Goal: Register for event/course

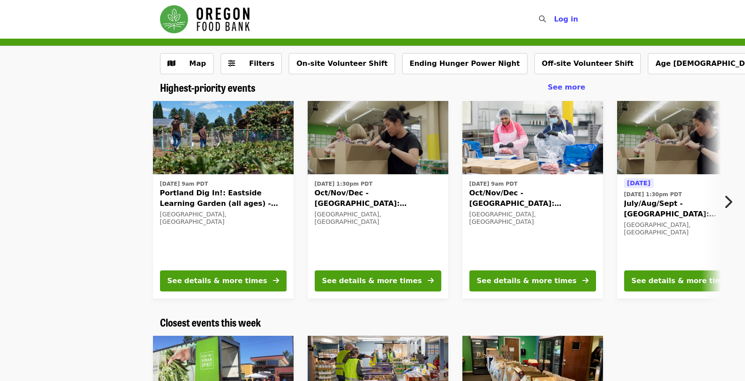
click at [518, 185] on time "[DATE] 9am PDT" at bounding box center [493, 184] width 48 height 8
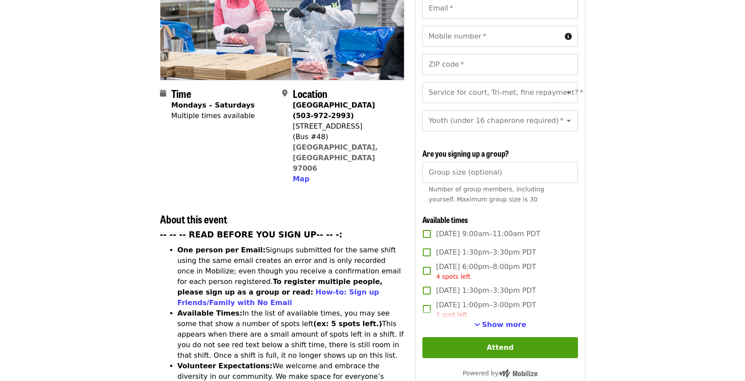
scroll to position [150, 0]
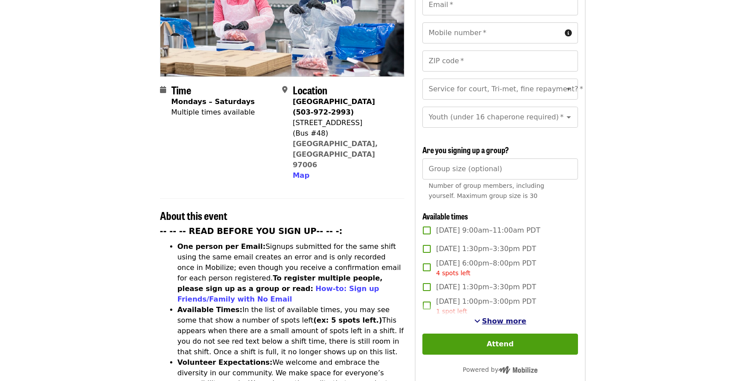
click at [486, 320] on span "Show more" at bounding box center [504, 321] width 44 height 8
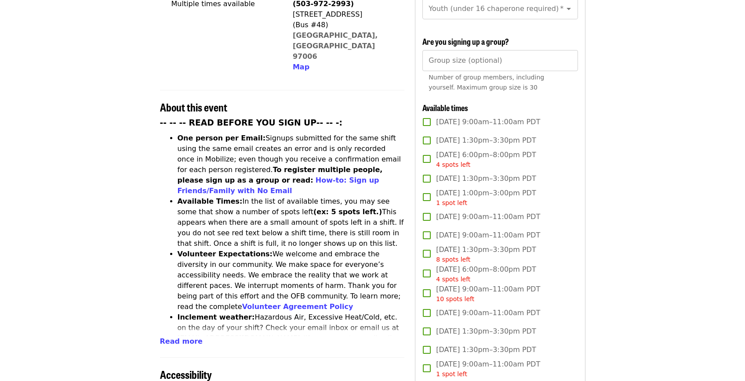
scroll to position [259, 0]
click at [181, 337] on span "Read more" at bounding box center [181, 341] width 43 height 8
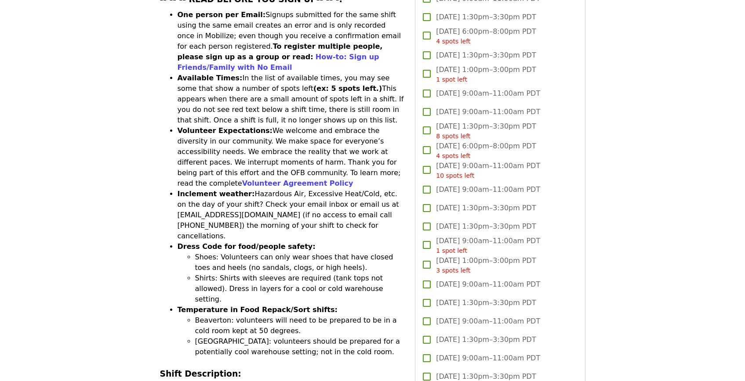
scroll to position [0, 0]
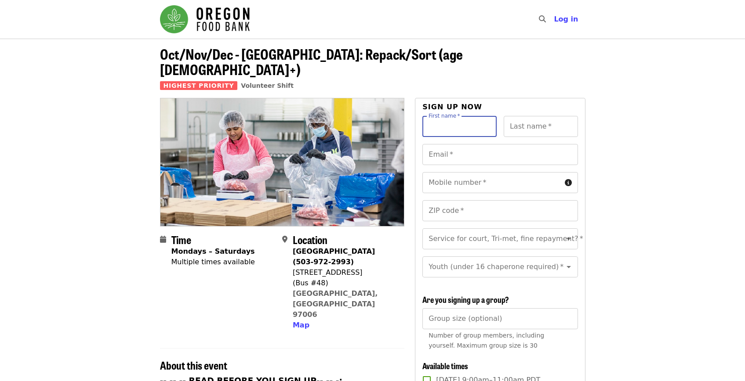
click at [453, 116] on input "First name   *" at bounding box center [459, 126] width 74 height 21
type input "******"
type input "********"
type input "**********"
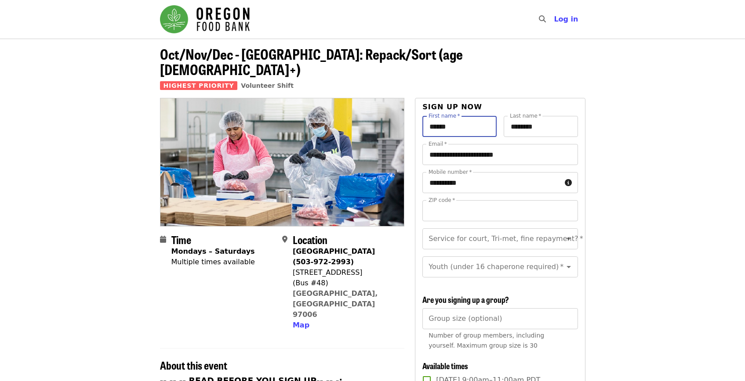
type input "*****"
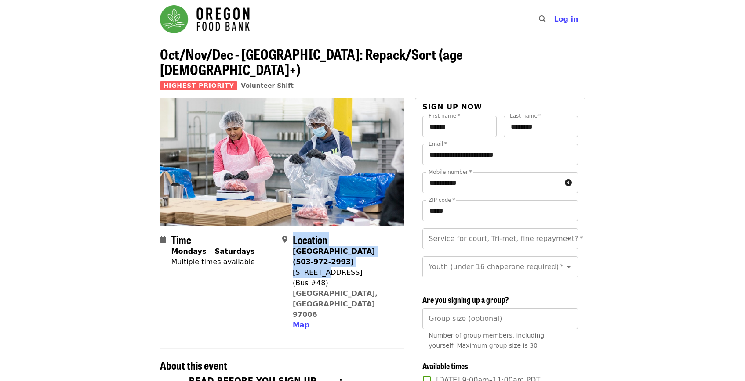
drag, startPoint x: 287, startPoint y: 259, endPoint x: 326, endPoint y: 259, distance: 39.1
click at [326, 259] on div "Location [GEOGRAPHIC_DATA] (503-972-2993) [STREET_ADDRESS] Map" at bounding box center [339, 282] width 115 height 97
click at [368, 268] on div "[STREET_ADDRESS]" at bounding box center [345, 273] width 105 height 11
drag, startPoint x: 282, startPoint y: 258, endPoint x: 363, endPoint y: 258, distance: 81.3
click at [363, 258] on div "Location [GEOGRAPHIC_DATA] (503-972-2993) [STREET_ADDRESS] Map" at bounding box center [339, 282] width 115 height 97
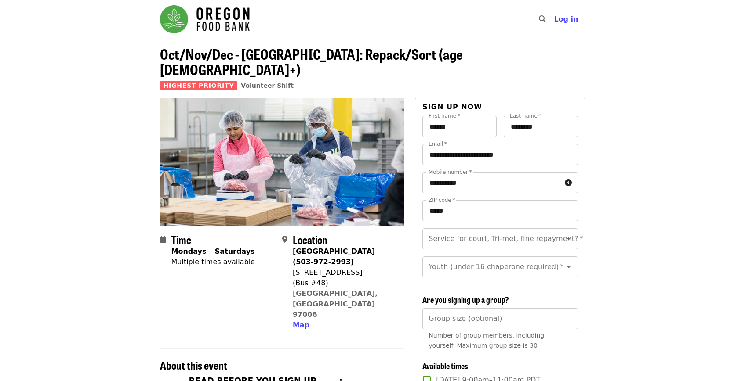
click at [363, 268] on div "[STREET_ADDRESS]" at bounding box center [345, 273] width 105 height 11
drag, startPoint x: 363, startPoint y: 258, endPoint x: 298, endPoint y: 260, distance: 64.6
click at [298, 268] on div "[STREET_ADDRESS]" at bounding box center [345, 273] width 105 height 11
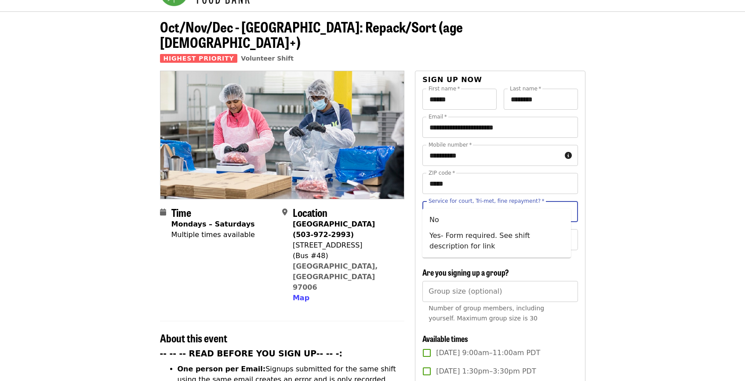
click at [463, 203] on input "Service for court, Tri-met, fine repayment?   *" at bounding box center [489, 211] width 120 height 17
click at [461, 216] on li "No" at bounding box center [496, 220] width 149 height 16
type input "**"
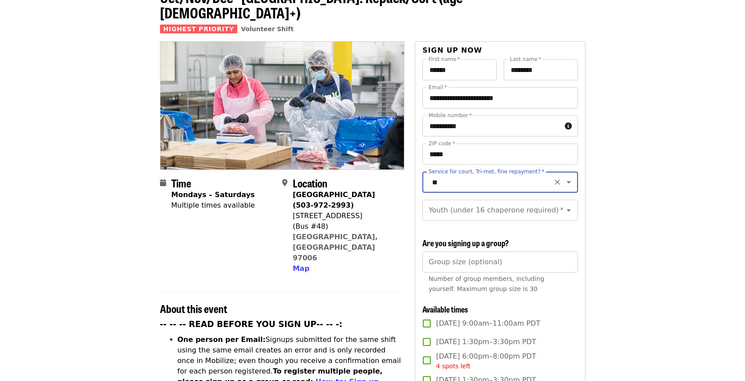
scroll to position [62, 0]
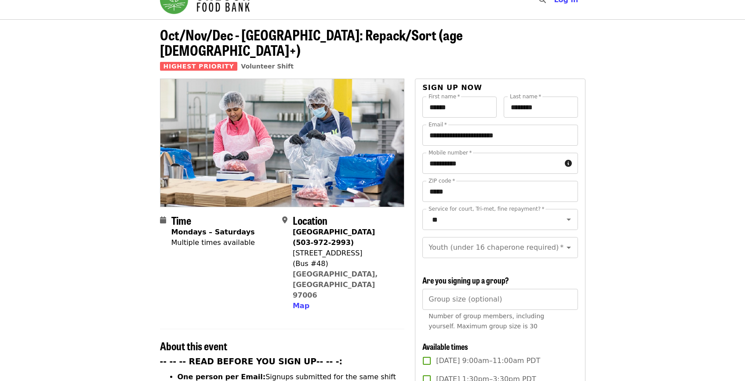
scroll to position [4, 0]
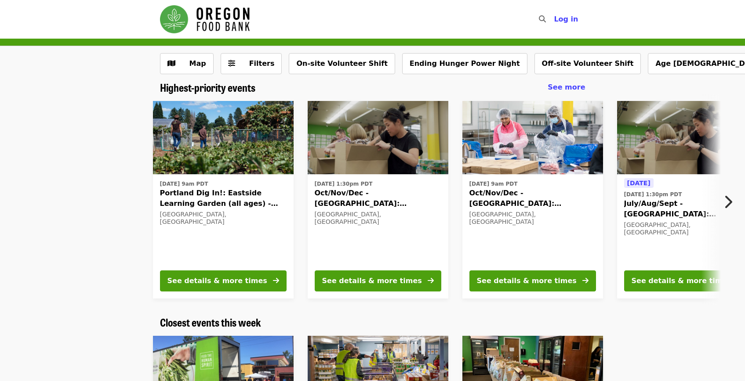
click at [739, 202] on button "Next item" at bounding box center [730, 202] width 29 height 25
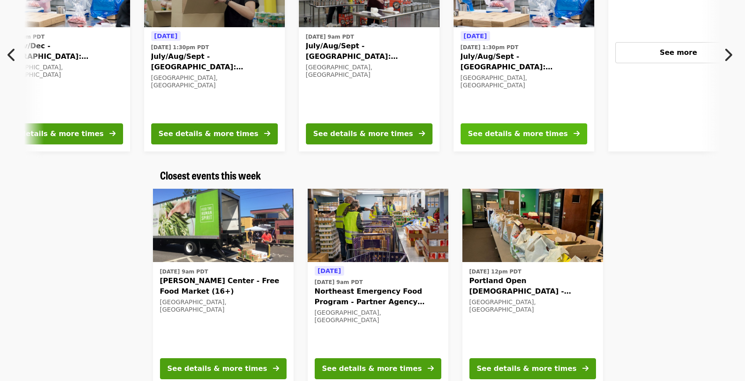
scroll to position [178, 0]
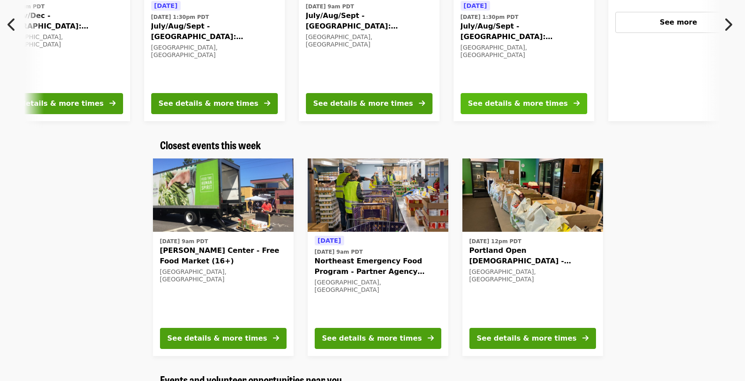
click at [522, 104] on div "See details & more times" at bounding box center [518, 103] width 100 height 11
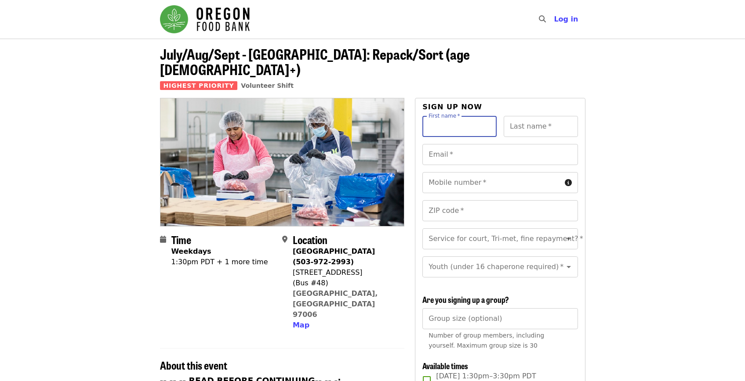
click at [482, 116] on input "First name   *" at bounding box center [459, 126] width 74 height 21
type input "******"
type input "********"
type input "**********"
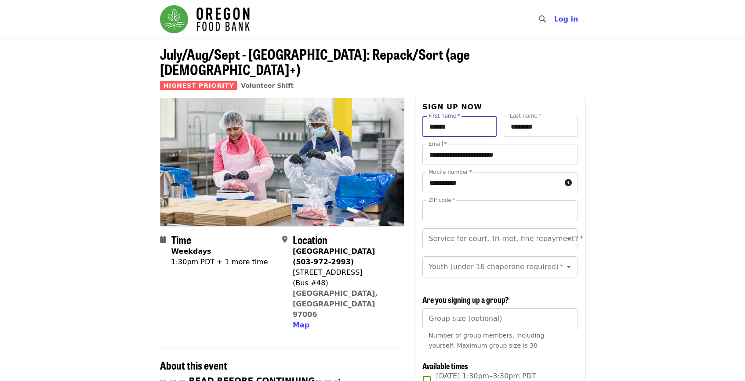
type input "*****"
click at [466, 233] on div "Service for court, Tri-met, fine repayment? *" at bounding box center [499, 238] width 155 height 21
click at [450, 242] on li "No" at bounding box center [496, 247] width 149 height 16
type input "**"
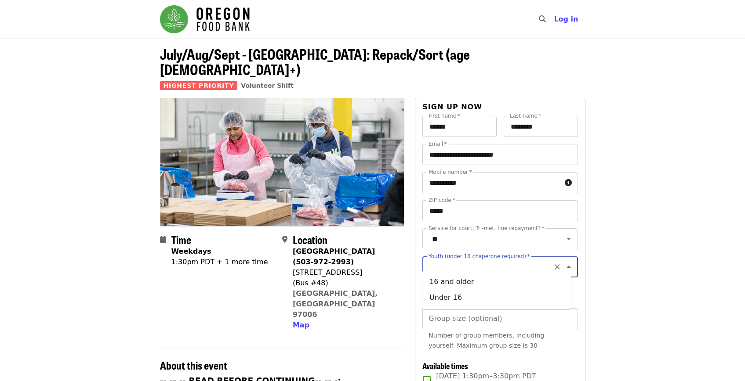
click at [452, 265] on input "Youth (under 16 chaperone required)   *" at bounding box center [489, 267] width 120 height 17
click at [461, 285] on li "16 and older" at bounding box center [496, 282] width 149 height 16
type input "**********"
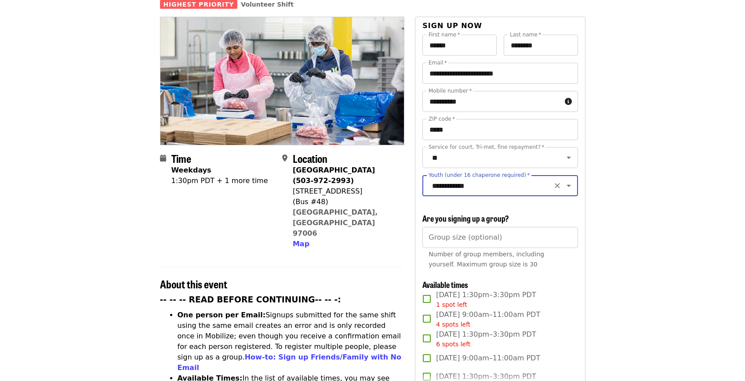
scroll to position [82, 0]
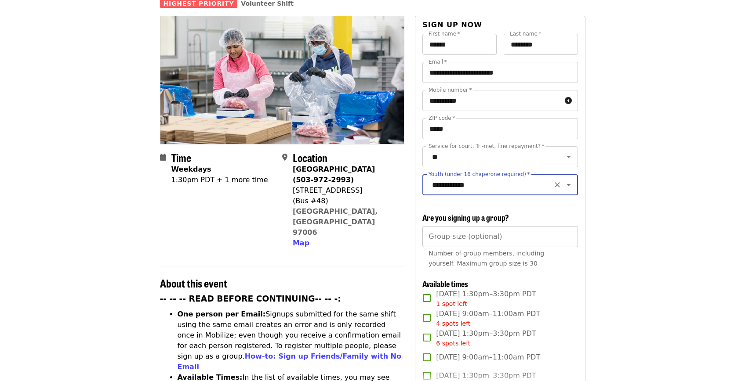
click at [497, 236] on input "Group size (optional)" at bounding box center [499, 236] width 155 height 21
click at [550, 264] on div "Number of group members, including yourself. Maximum group size is 30" at bounding box center [499, 259] width 143 height 20
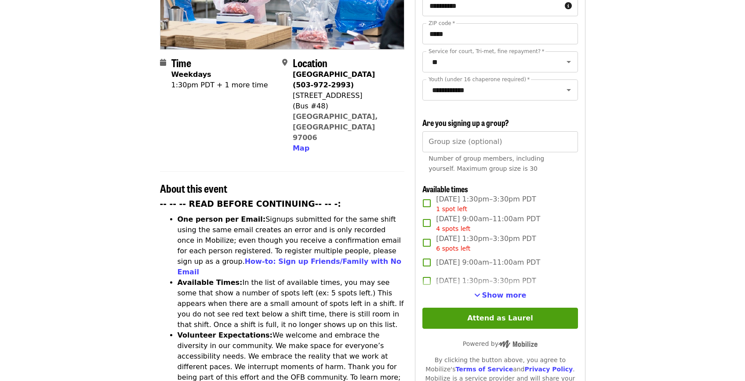
scroll to position [178, 0]
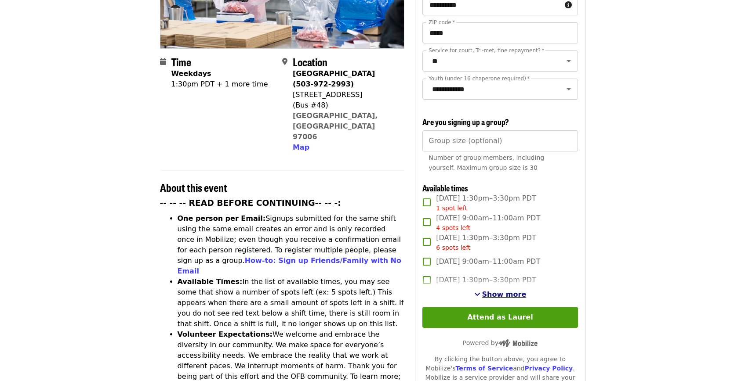
click at [501, 291] on span "Show more" at bounding box center [504, 294] width 44 height 8
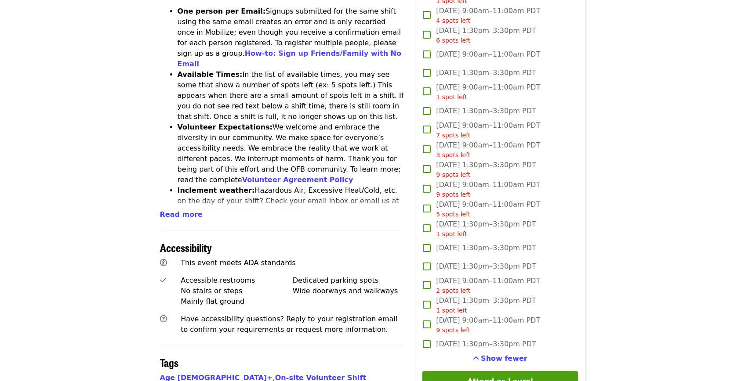
scroll to position [386, 0]
click at [479, 355] on span "See more timeslots" at bounding box center [476, 358] width 6 height 7
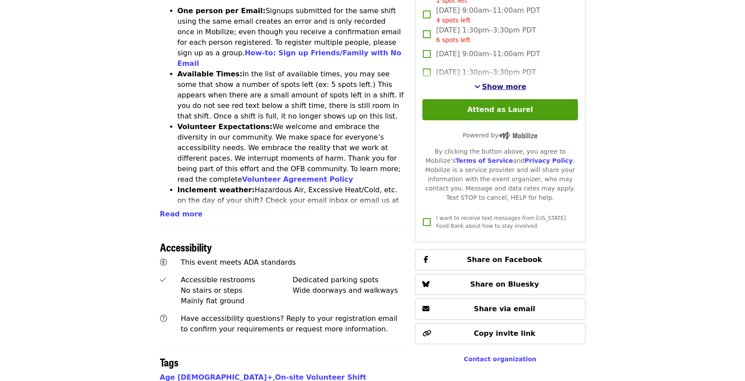
click at [515, 83] on span "Show more" at bounding box center [504, 87] width 44 height 8
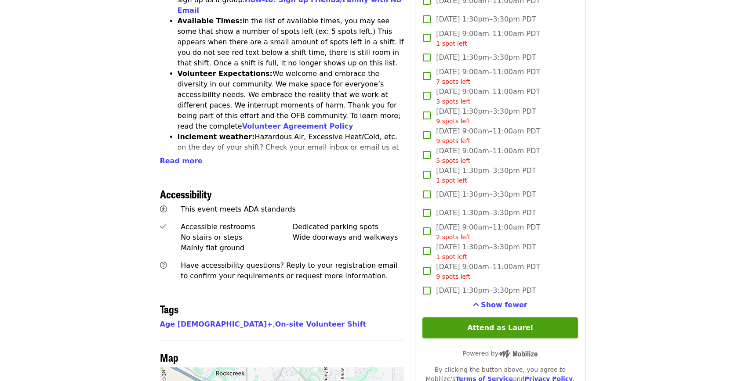
scroll to position [0, 0]
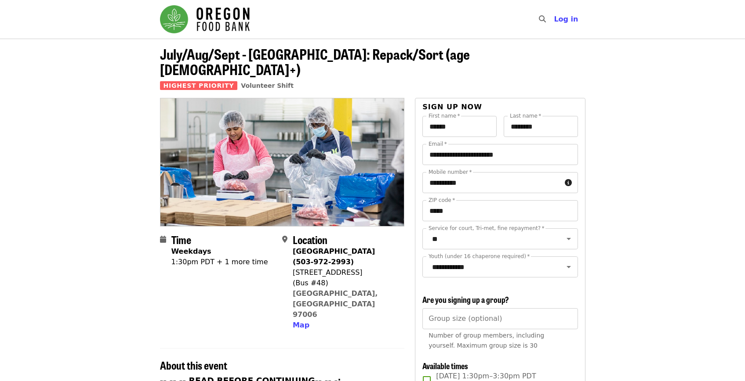
click at [179, 13] on img "Main navigation" at bounding box center [205, 19] width 90 height 28
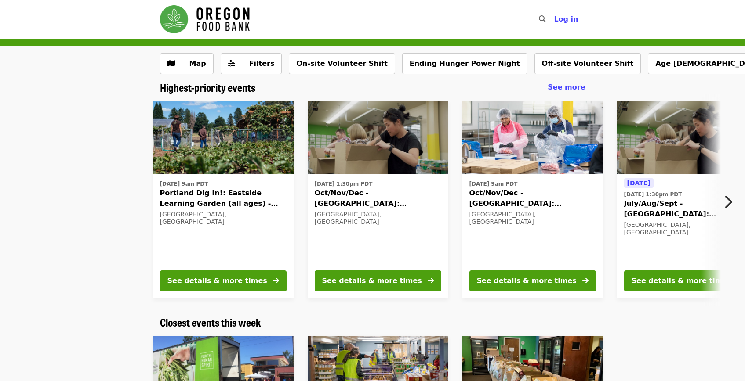
click at [732, 188] on div "[DATE] 9am PDT Portland Dig In!: [GEOGRAPHIC_DATA] (all ages) - Aug/Sept/Oct [G…" at bounding box center [372, 200] width 745 height 212
click at [730, 192] on button "Next item" at bounding box center [730, 202] width 29 height 25
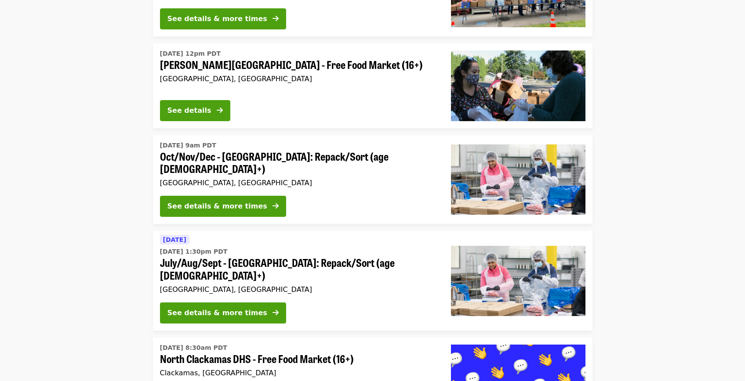
scroll to position [1783, 0]
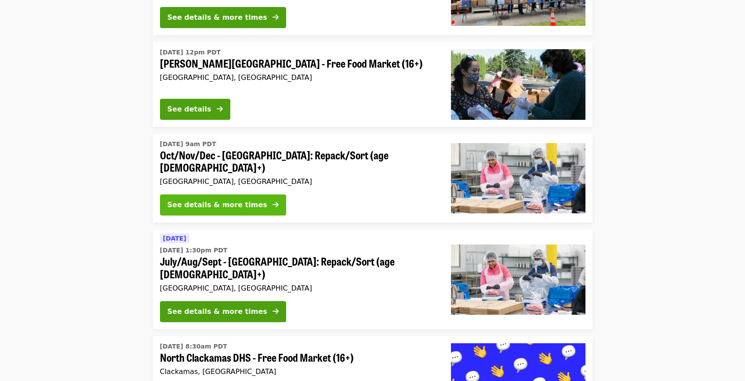
click at [217, 200] on div "See details & more times" at bounding box center [217, 205] width 100 height 11
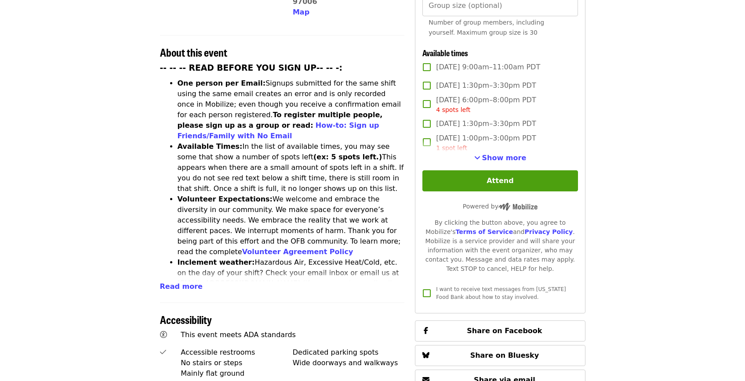
scroll to position [314, 0]
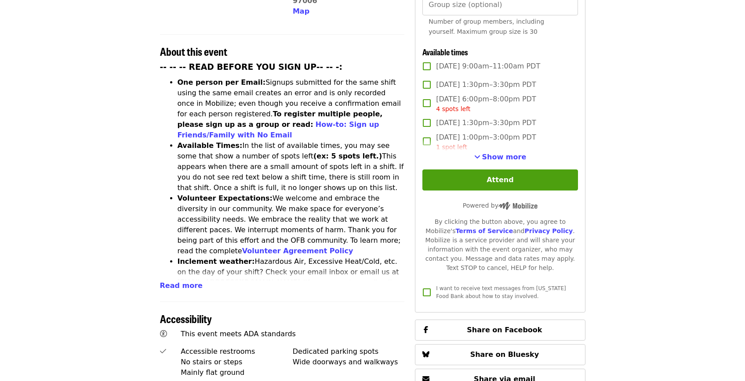
click at [509, 147] on div "1 spot left" at bounding box center [486, 147] width 100 height 9
click at [505, 156] on span "Show more" at bounding box center [504, 157] width 44 height 8
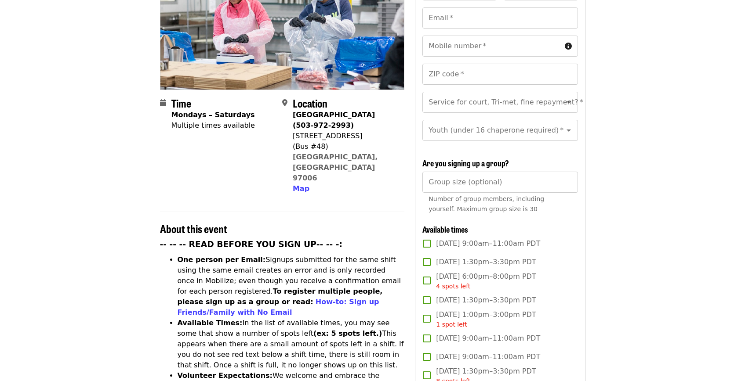
scroll to position [149, 0]
